Goal: Contribute content: Contribute content

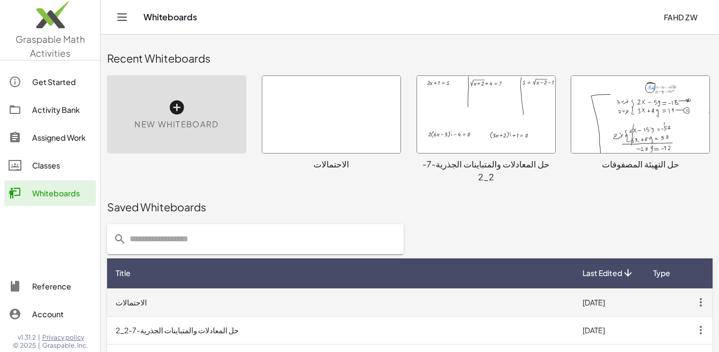
click at [164, 288] on td "الاحتمالات" at bounding box center [340, 302] width 467 height 28
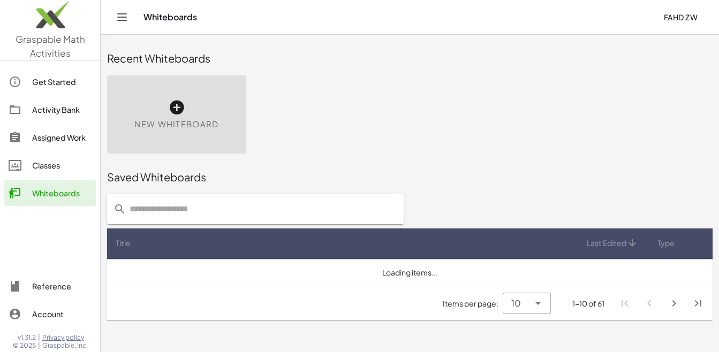
click at [43, 109] on div "Activity Bank" at bounding box center [61, 109] width 59 height 13
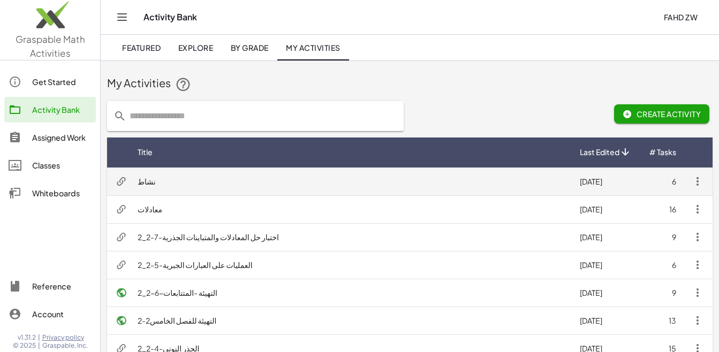
click at [141, 181] on td "نشاط" at bounding box center [350, 182] width 442 height 28
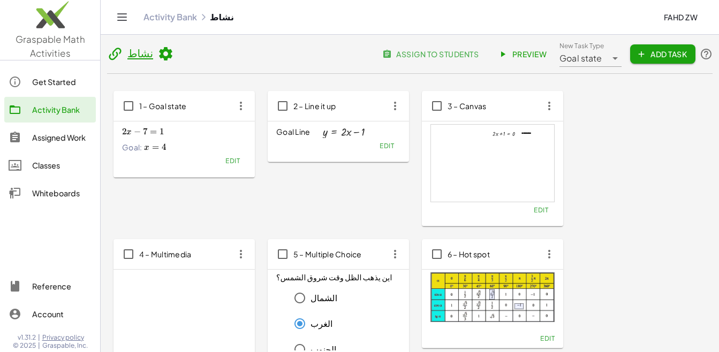
click at [589, 66] on div "Goal state *********" at bounding box center [582, 54] width 47 height 26
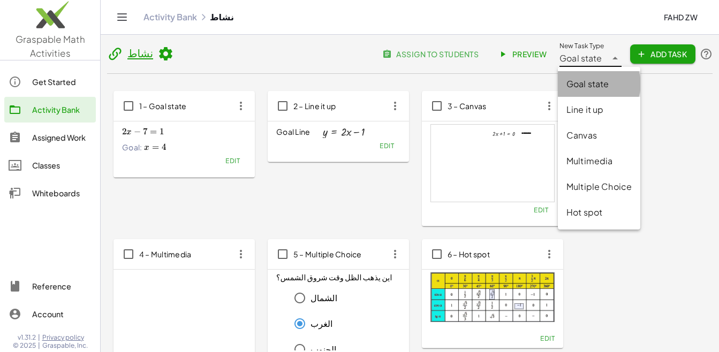
click at [585, 87] on div "Goal state" at bounding box center [598, 84] width 65 height 13
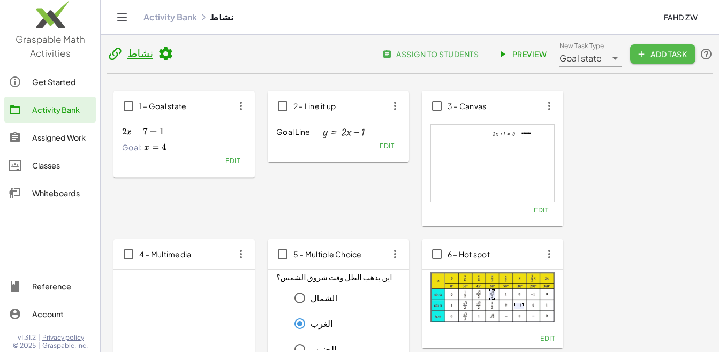
click at [671, 53] on span "Add Task" at bounding box center [662, 54] width 48 height 10
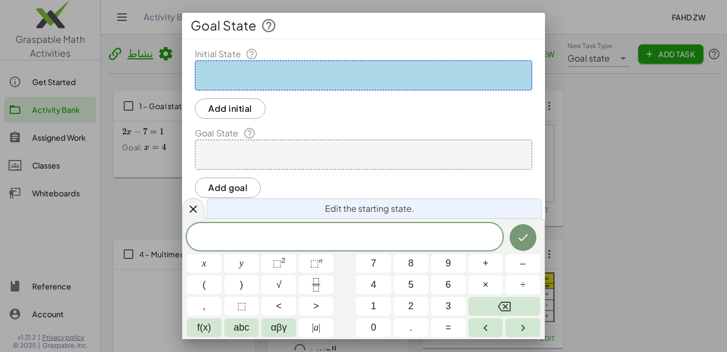
click at [416, 70] on div at bounding box center [363, 75] width 337 height 30
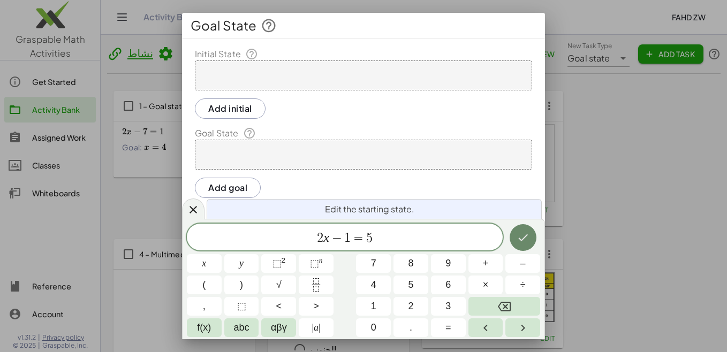
click at [519, 234] on icon "Done" at bounding box center [522, 237] width 13 height 13
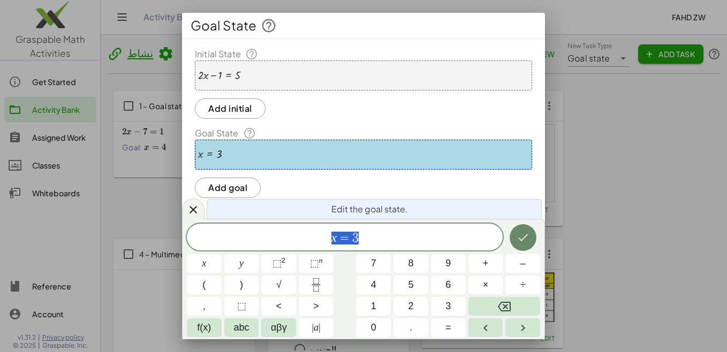
click at [522, 238] on icon "Done" at bounding box center [522, 237] width 13 height 13
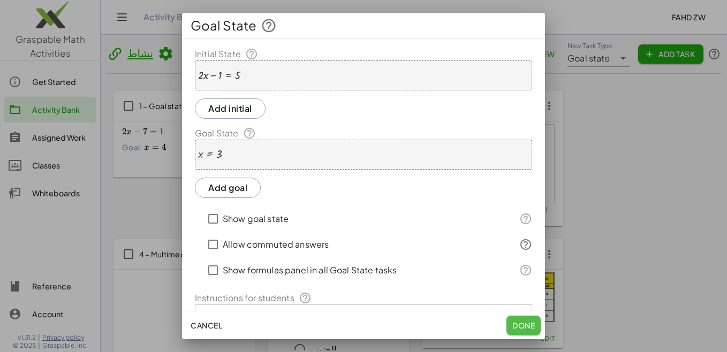
click at [519, 324] on span "Done" at bounding box center [523, 326] width 22 height 10
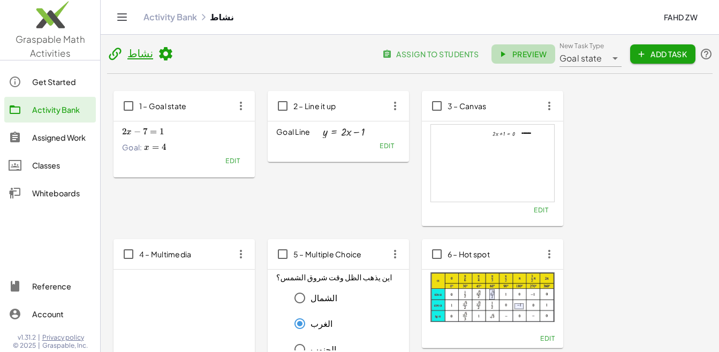
click at [522, 51] on span "Preview" at bounding box center [523, 54] width 47 height 10
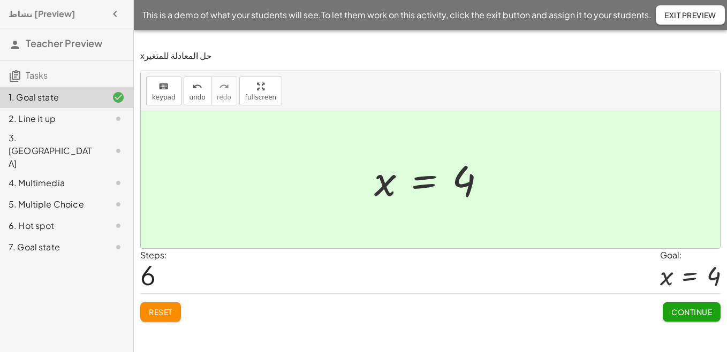
click at [694, 317] on button "Continue" at bounding box center [692, 311] width 58 height 19
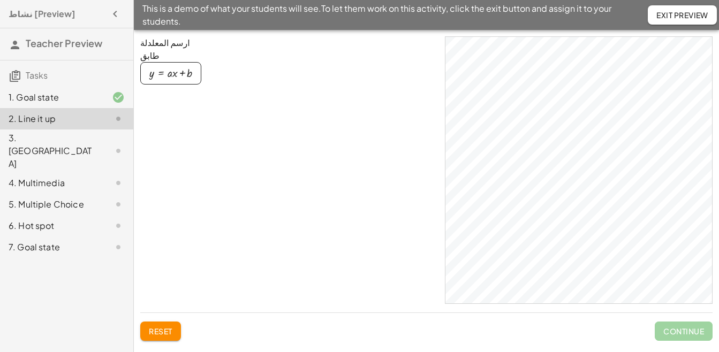
click at [34, 143] on div "3. Canvas" at bounding box center [52, 151] width 86 height 39
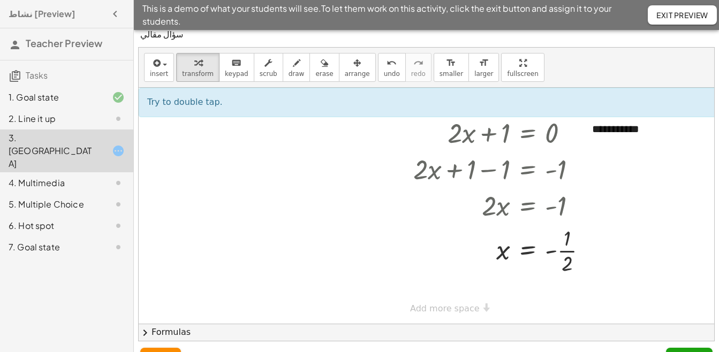
scroll to position [32, 0]
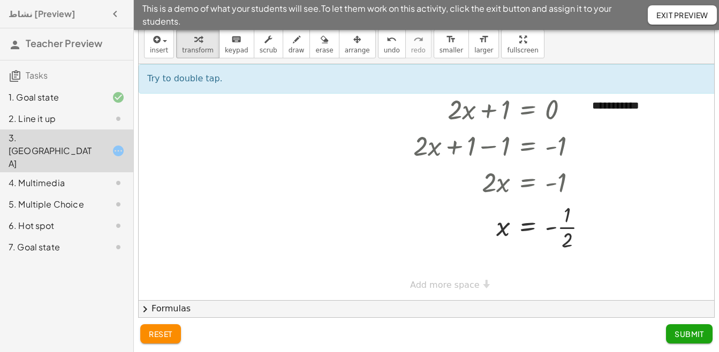
click at [694, 333] on span "Submit" at bounding box center [688, 334] width 29 height 10
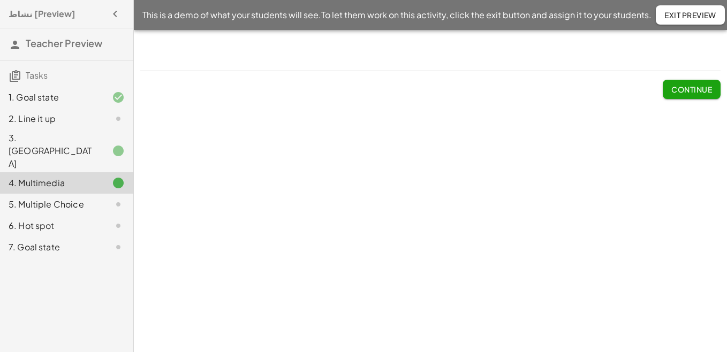
click at [37, 120] on div "2. Line it up" at bounding box center [52, 118] width 86 height 13
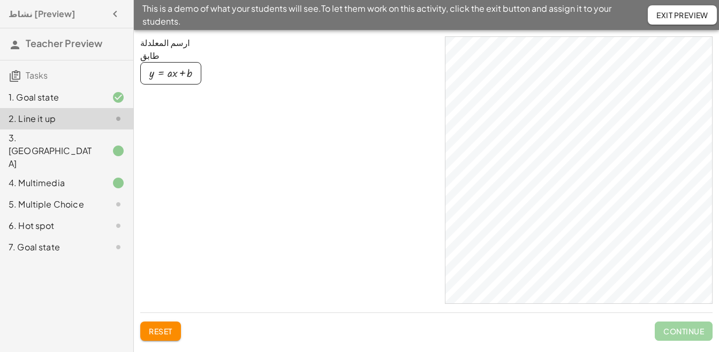
click at [177, 75] on div "button" at bounding box center [170, 73] width 43 height 12
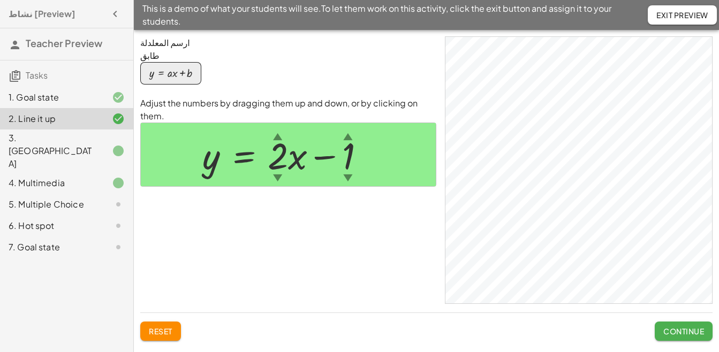
click at [66, 198] on div "5. Multiple Choice" at bounding box center [52, 204] width 86 height 13
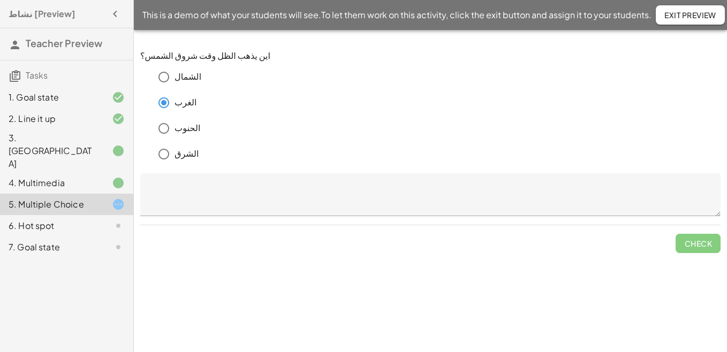
click at [694, 246] on span "Check" at bounding box center [697, 239] width 45 height 28
click at [694, 247] on span "Check" at bounding box center [697, 239] width 45 height 28
click at [92, 219] on div "6. Hot spot" at bounding box center [52, 225] width 86 height 13
